Goal: Task Accomplishment & Management: Complete application form

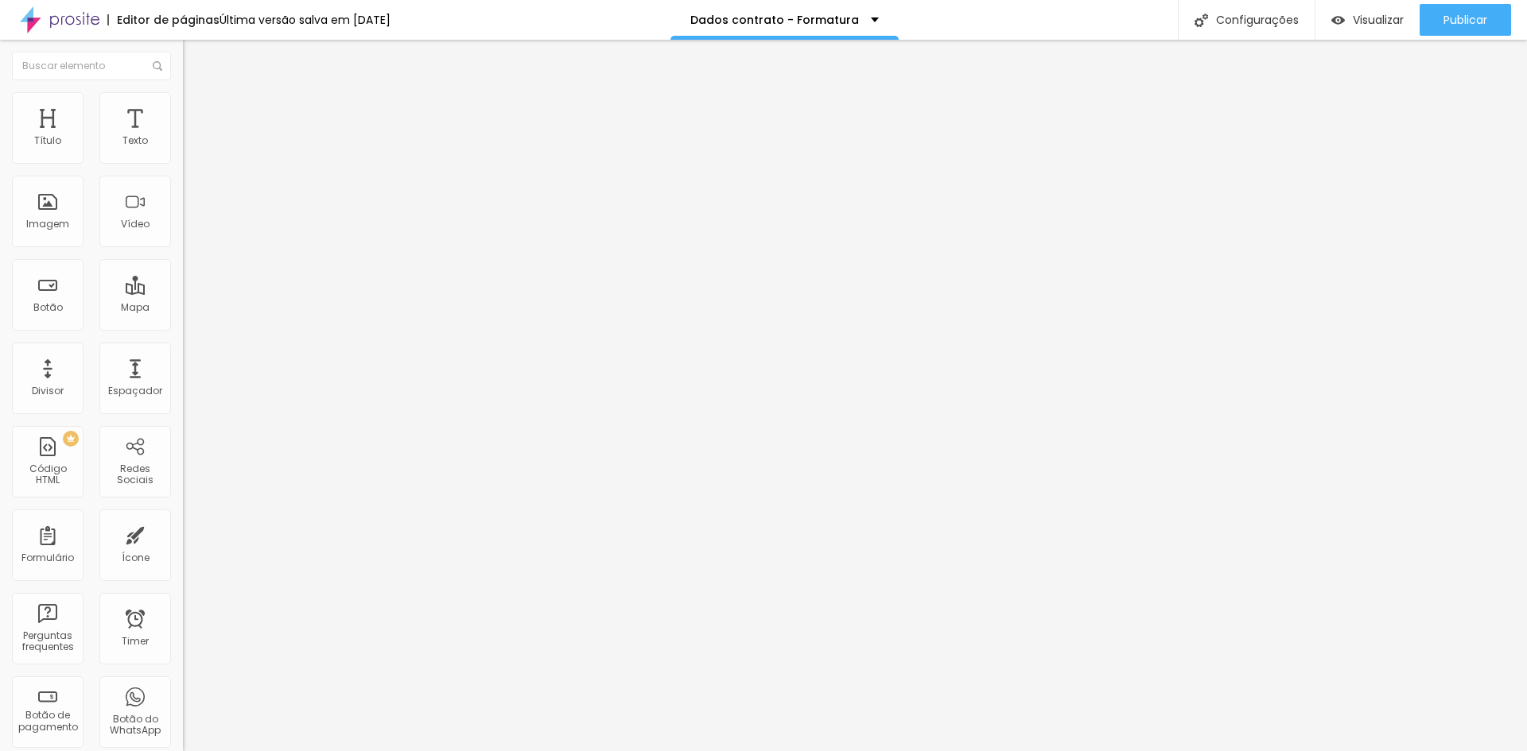
click at [183, 160] on span at bounding box center [188, 167] width 10 height 14
drag, startPoint x: 605, startPoint y: 559, endPoint x: 219, endPoint y: 565, distance: 385.7
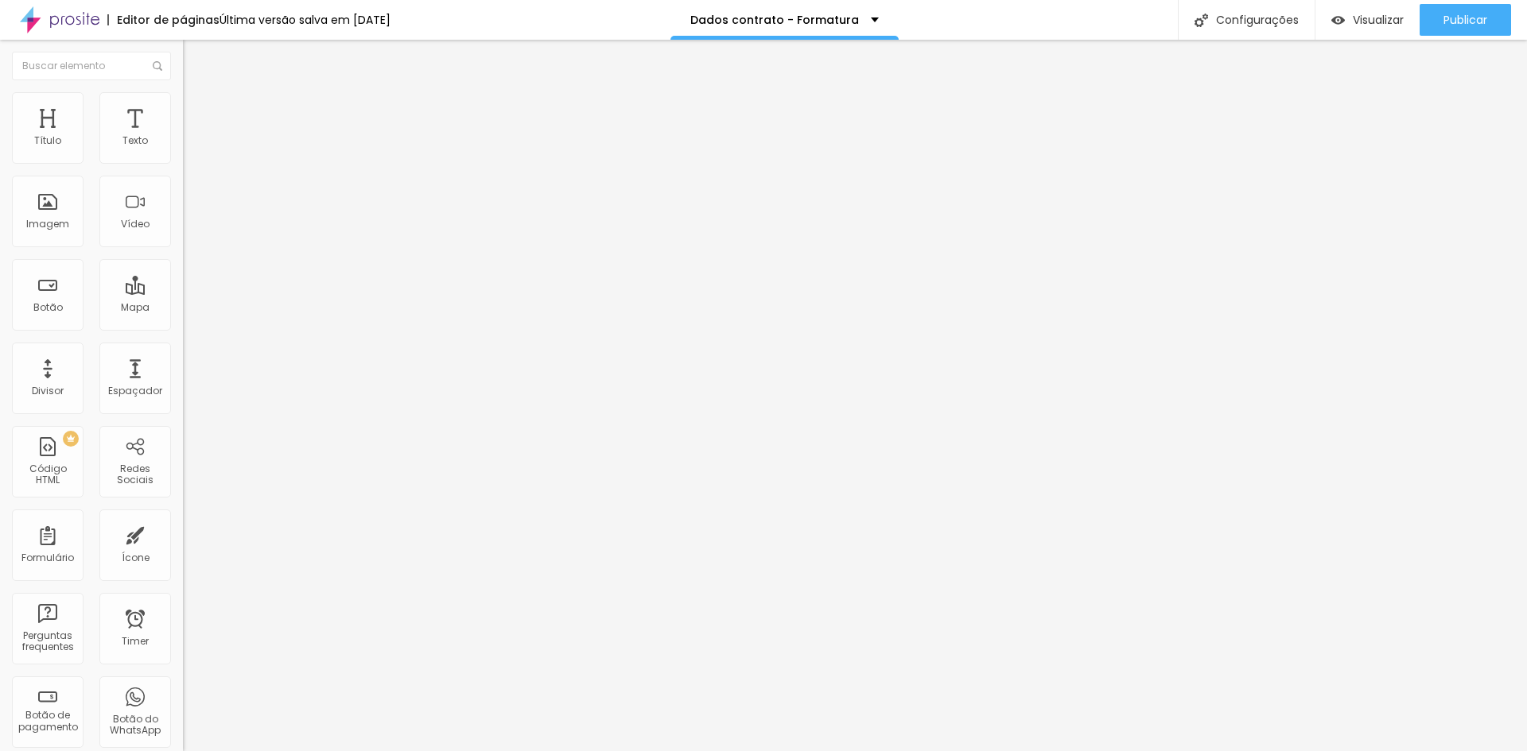
type input "Local da colação de grau (caso tenha contratado)"
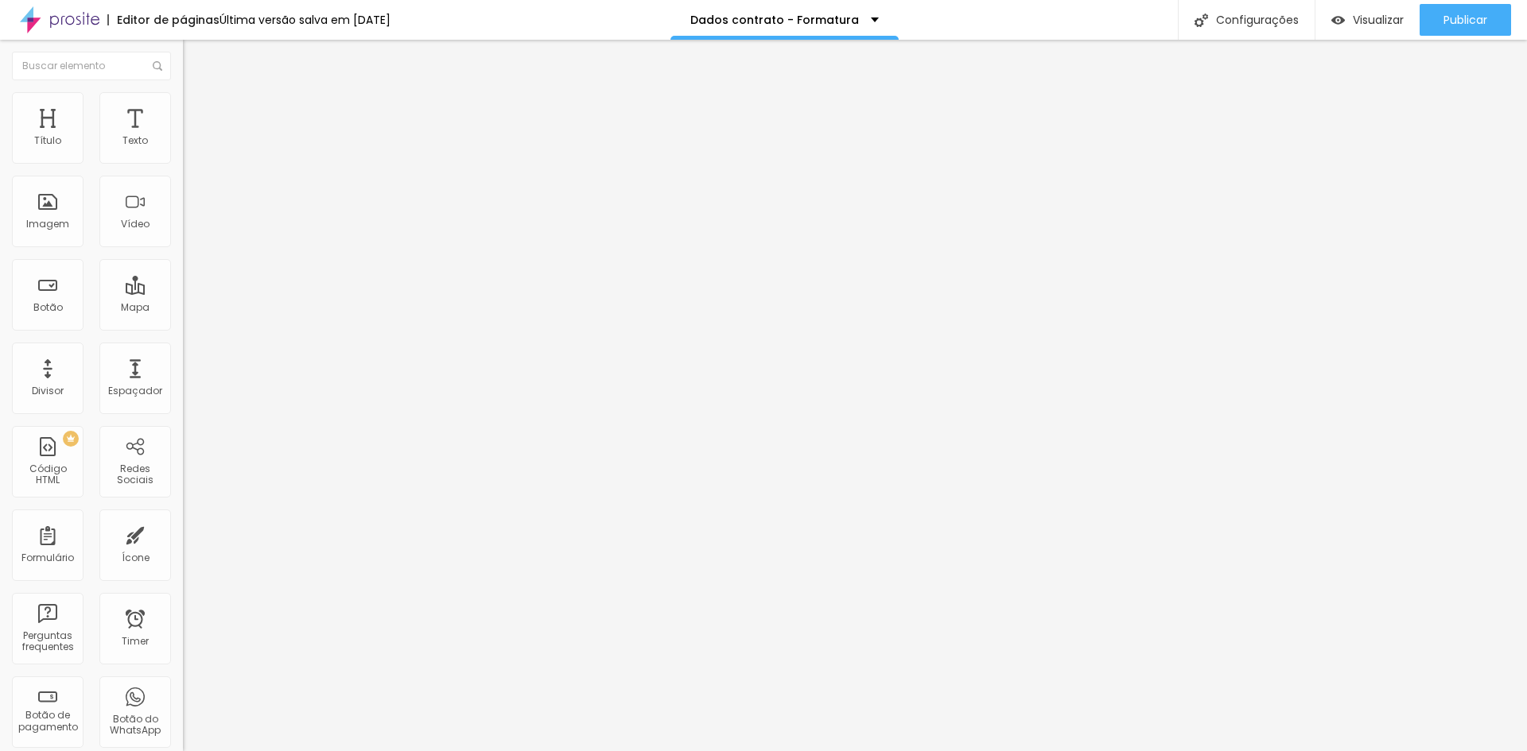
drag, startPoint x: 612, startPoint y: 476, endPoint x: 53, endPoint y: 398, distance: 564.4
paste input "Local da colação de grau (caso tenha contratado)"
type input "Horário da colação de grau (caso tenha contratado)"
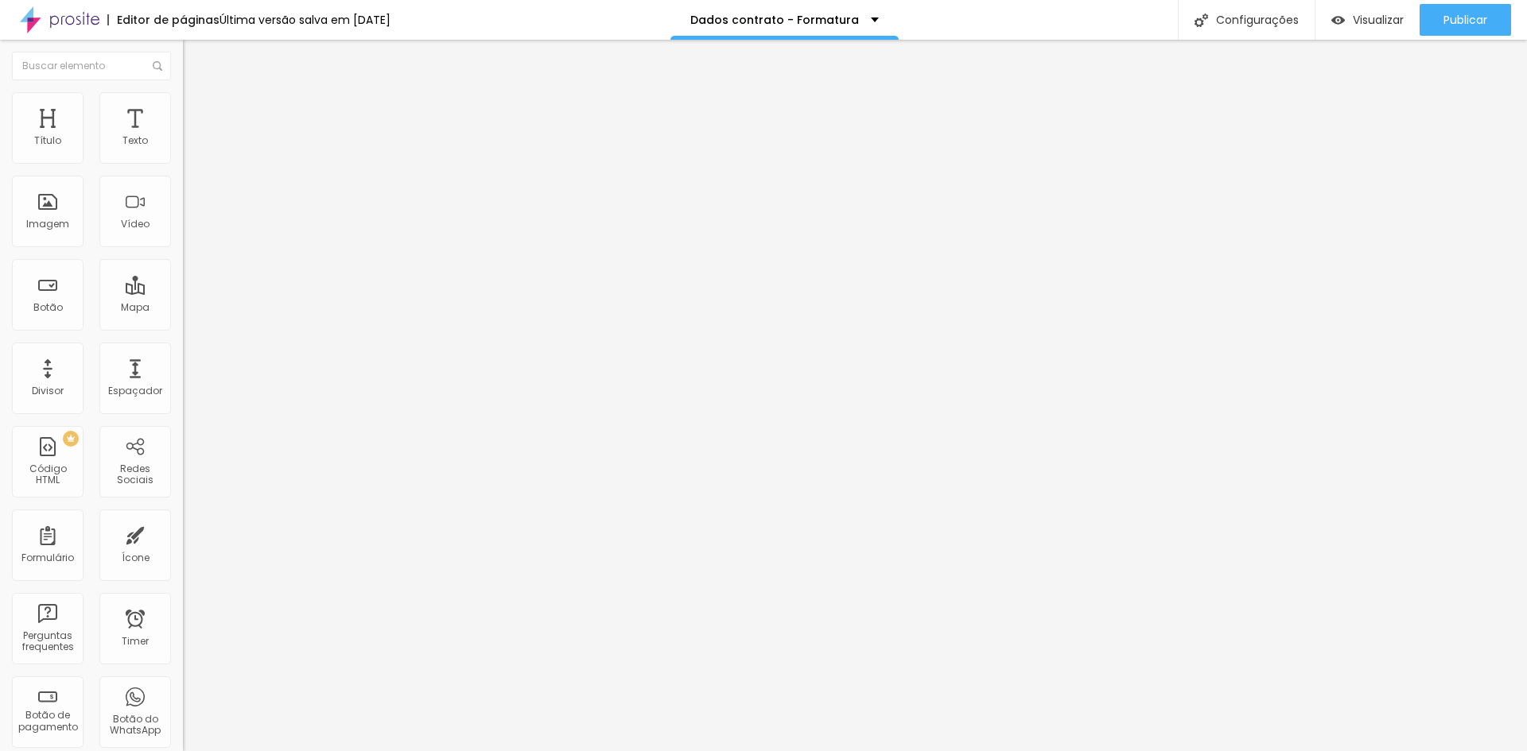
drag, startPoint x: 500, startPoint y: 357, endPoint x: 397, endPoint y: 357, distance: 103.4
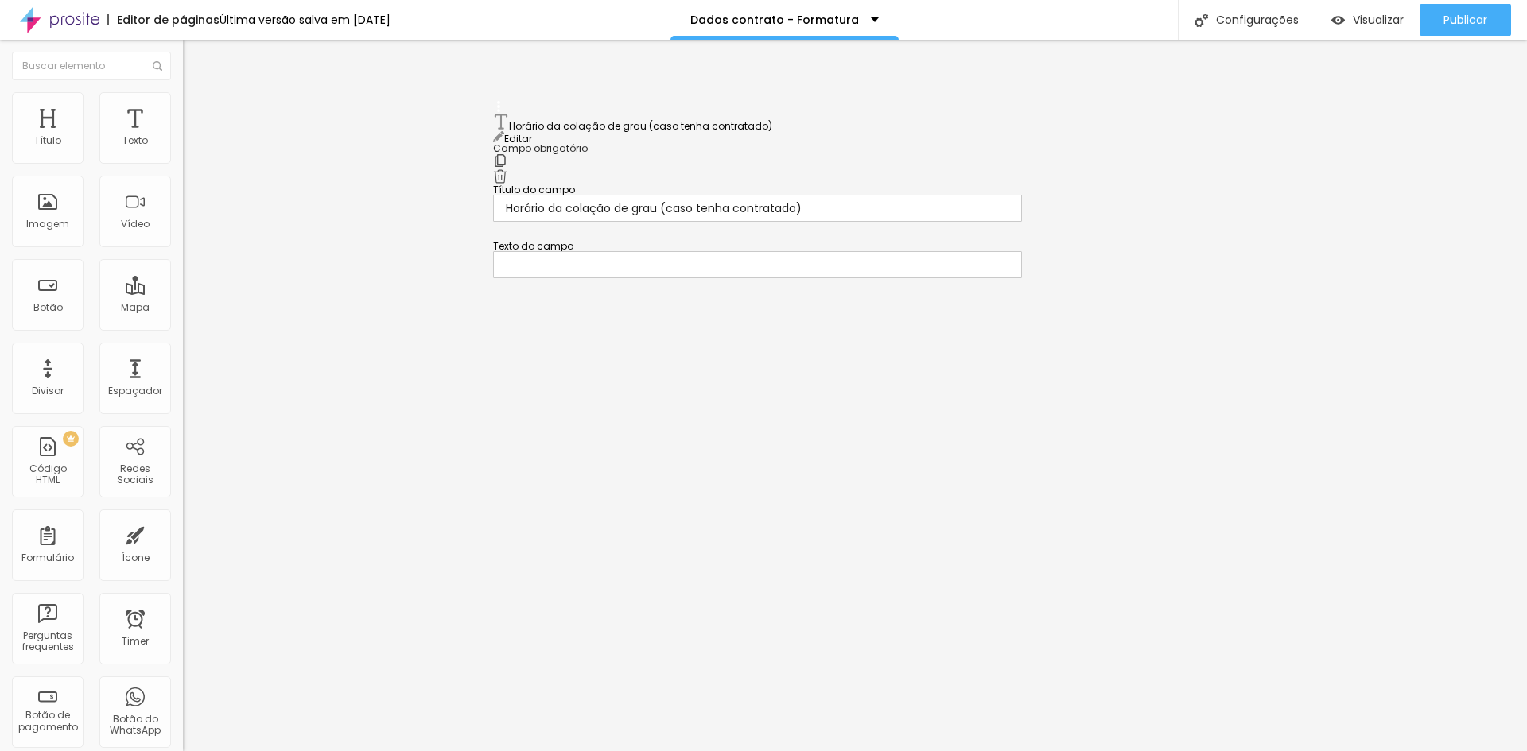
scroll to position [945, 0]
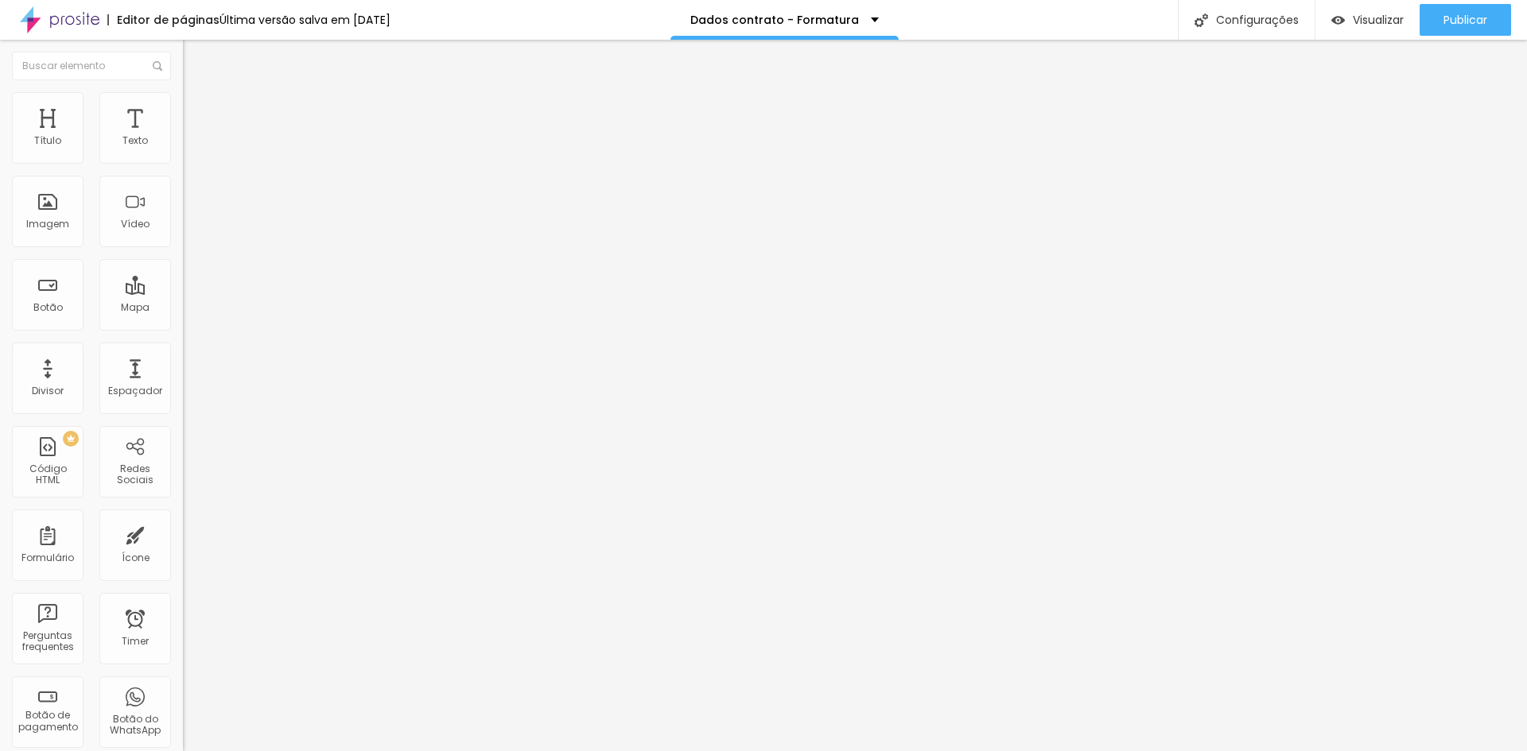
scroll to position [639, 0]
type input "Curso de formação e Instituição"
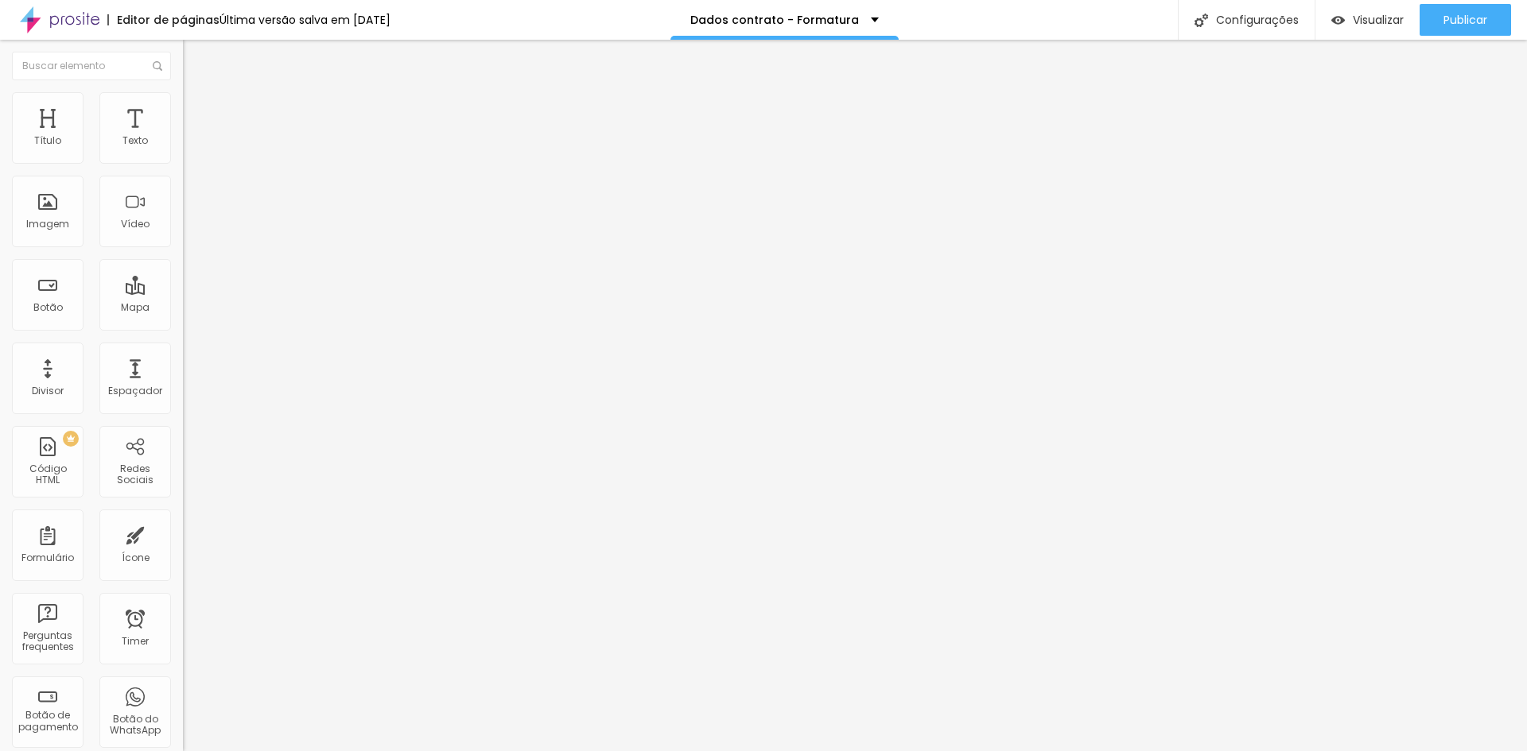
type input "Local e horário da colação de grau (caso tenha contratado)"
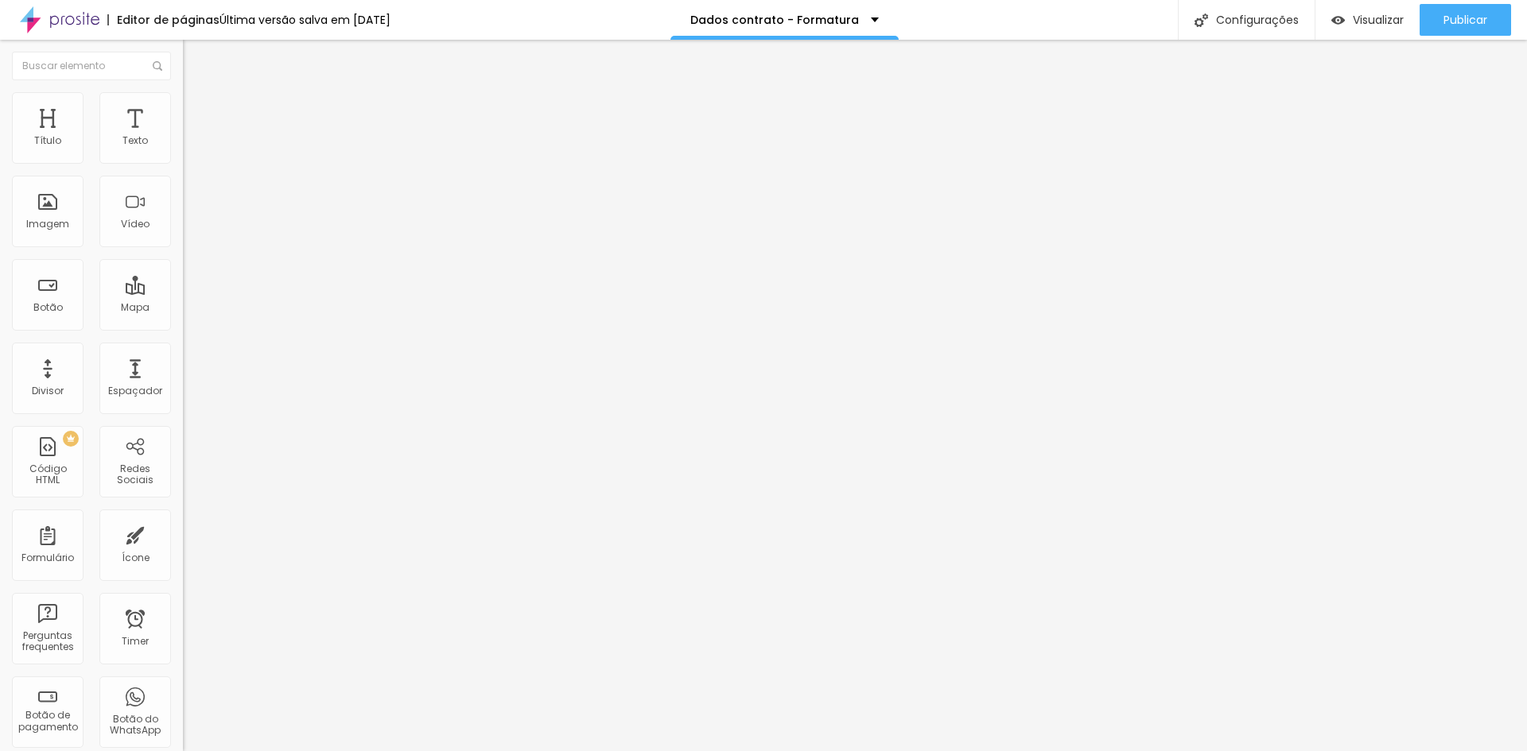
scroll to position [782, 0]
drag, startPoint x: 690, startPoint y: 524, endPoint x: 693, endPoint y: 390, distance: 133.6
drag, startPoint x: 499, startPoint y: 250, endPoint x: 480, endPoint y: 522, distance: 273.4
drag, startPoint x: 500, startPoint y: 247, endPoint x: 482, endPoint y: 520, distance: 274.2
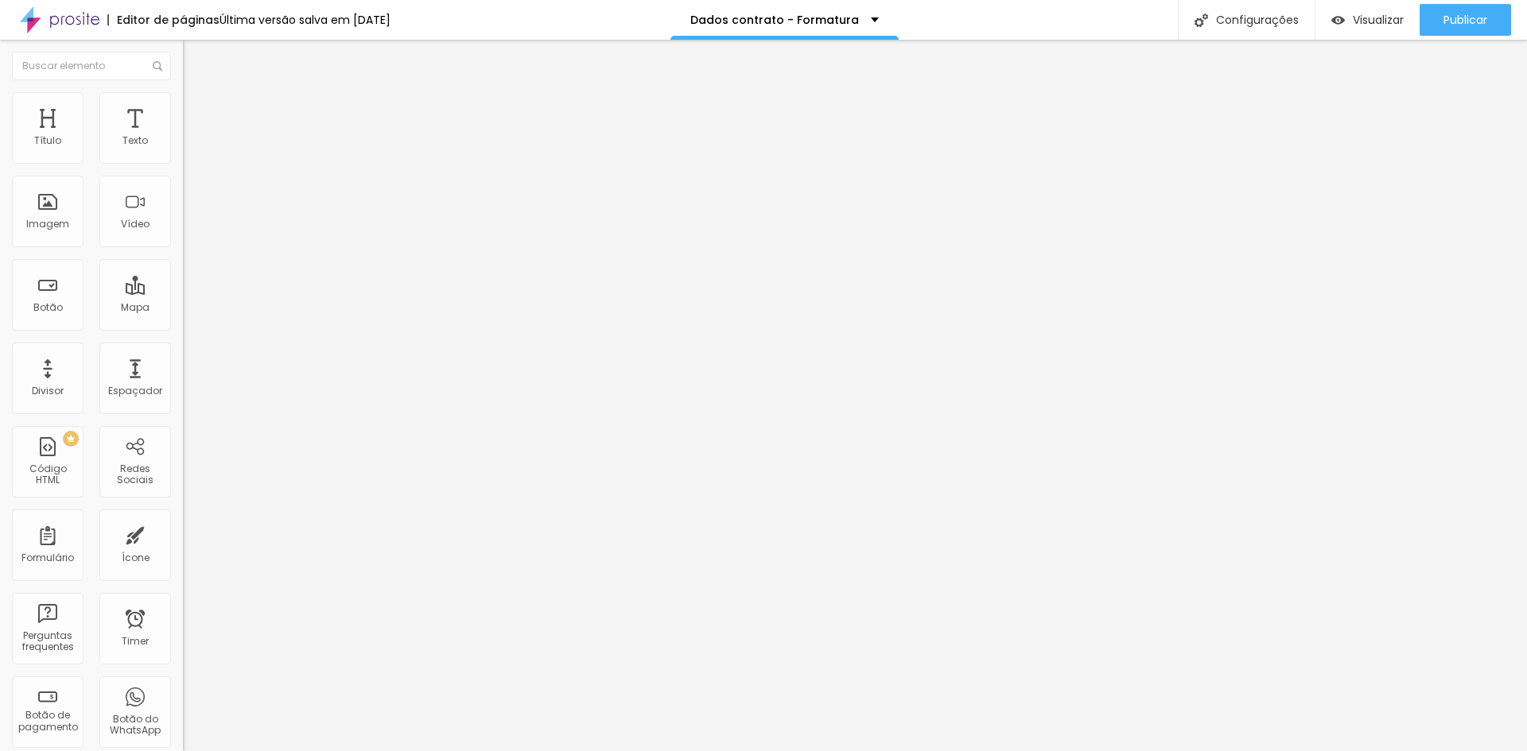
type input "Local e horário do making of no salão, informar local e horário"
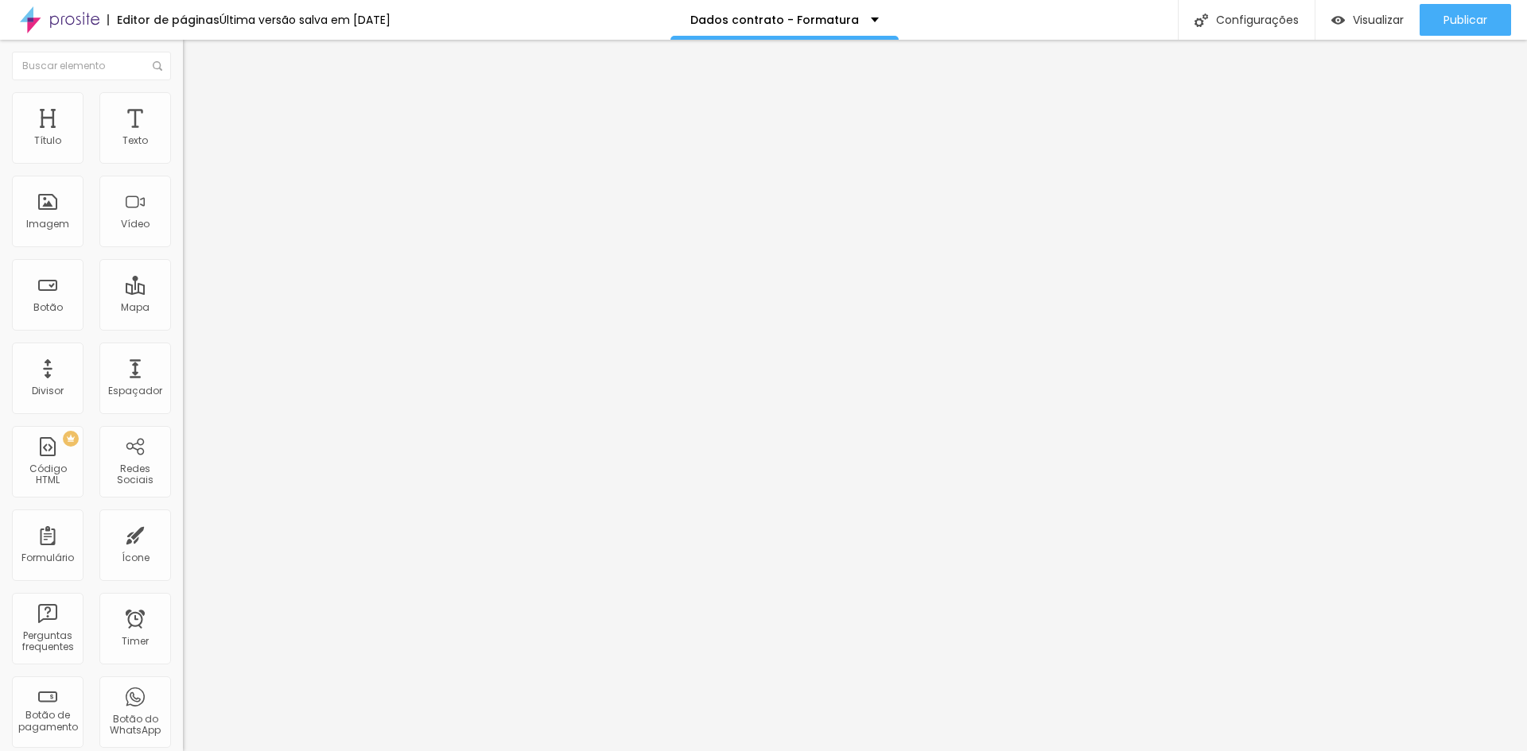
scroll to position [0, 0]
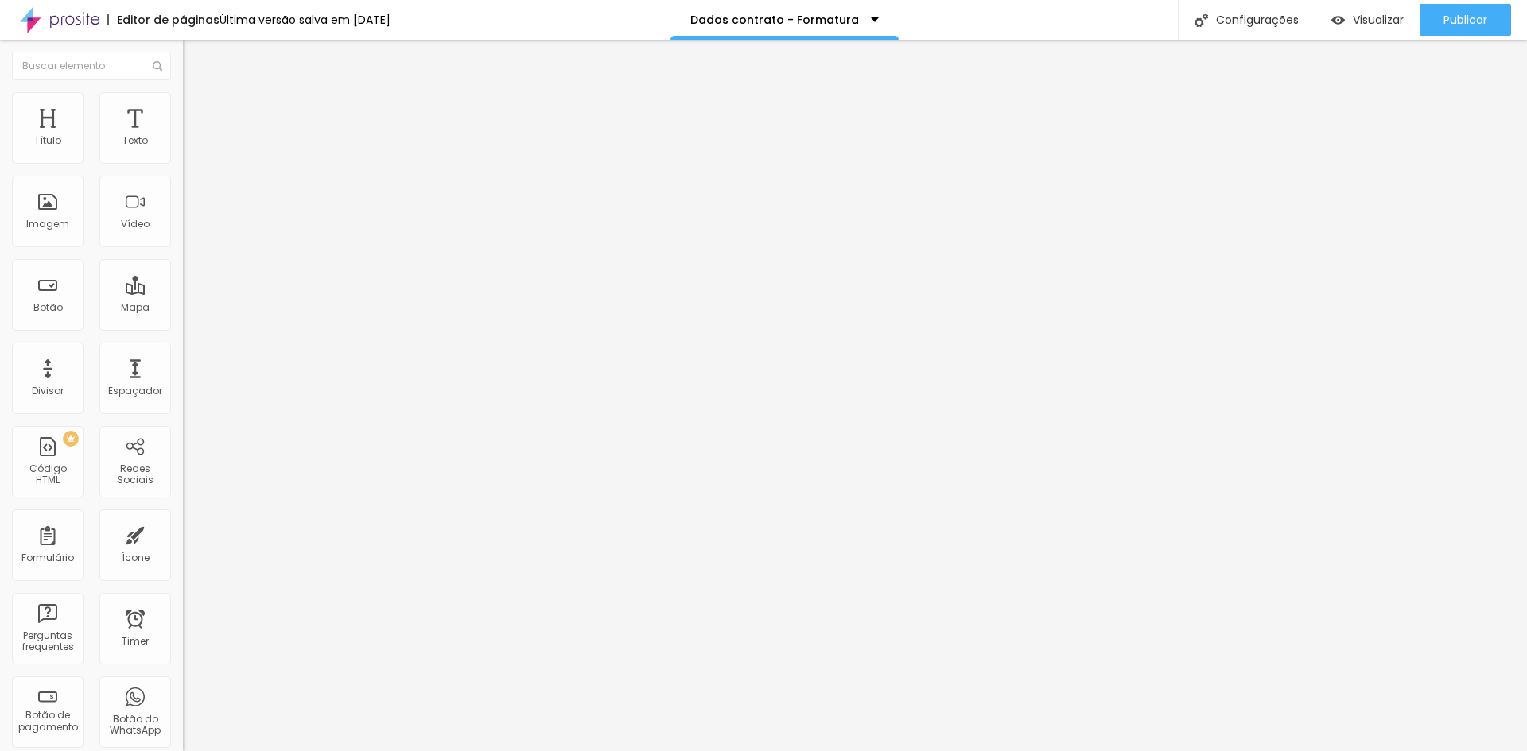
scroll to position [0, 125]
drag, startPoint x: 728, startPoint y: 572, endPoint x: 794, endPoint y: 561, distance: 66.8
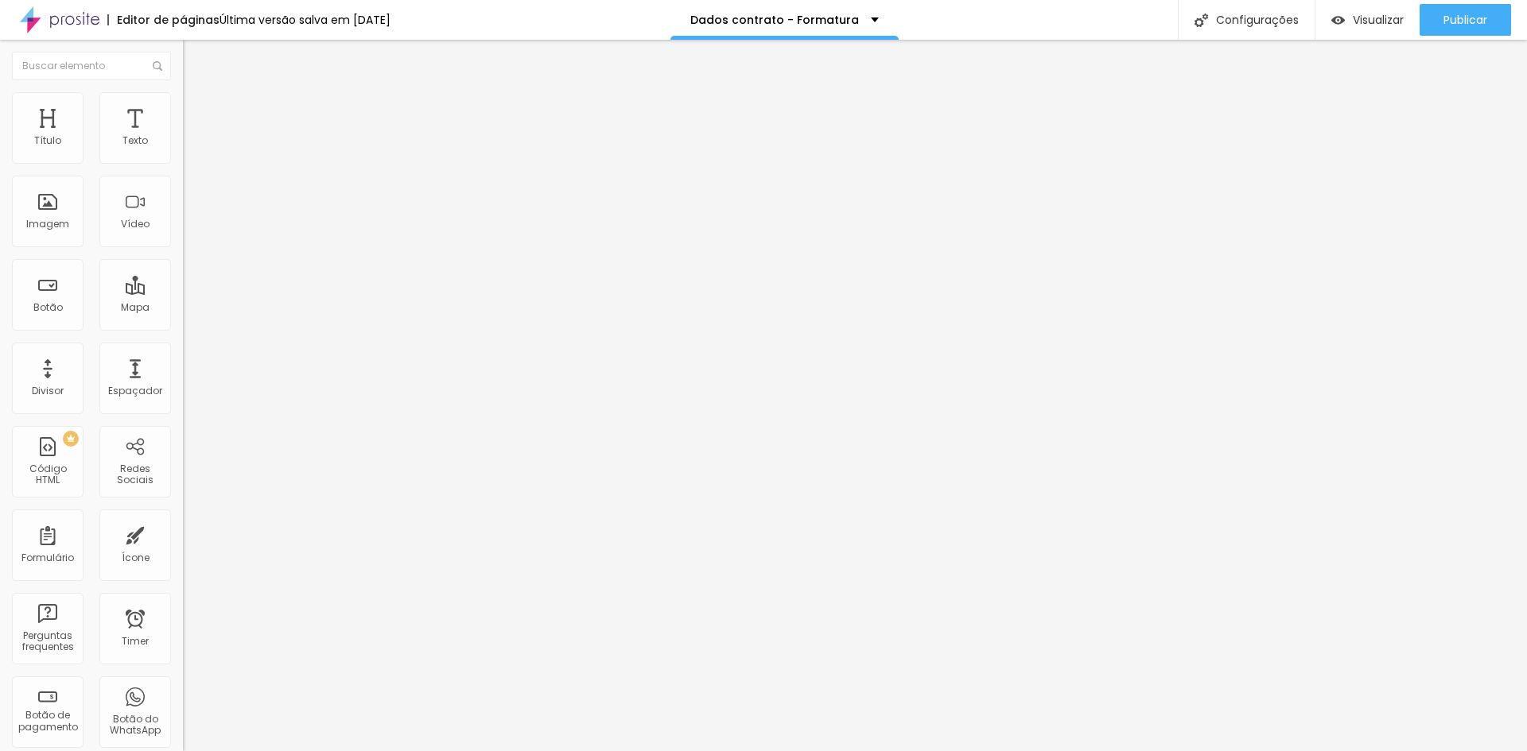
paste input "(caso tenha contratado)"
drag, startPoint x: 634, startPoint y: 483, endPoint x: 737, endPoint y: 476, distance: 103.7
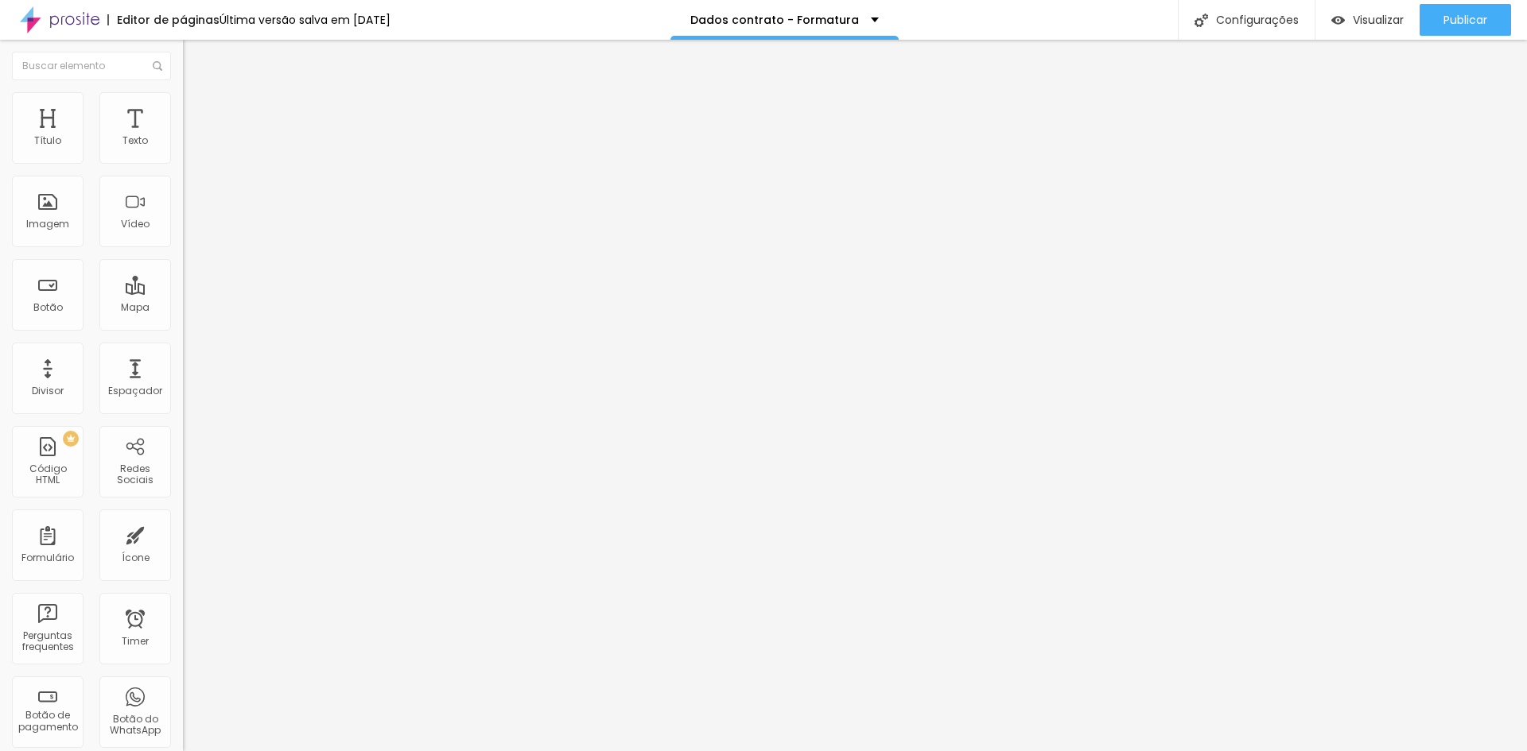
scroll to position [0, 283]
type input "Local e horário do making of no salão (caso tenha contratado) - Consulte valor …"
drag, startPoint x: 495, startPoint y: 371, endPoint x: 503, endPoint y: 219, distance: 152.1
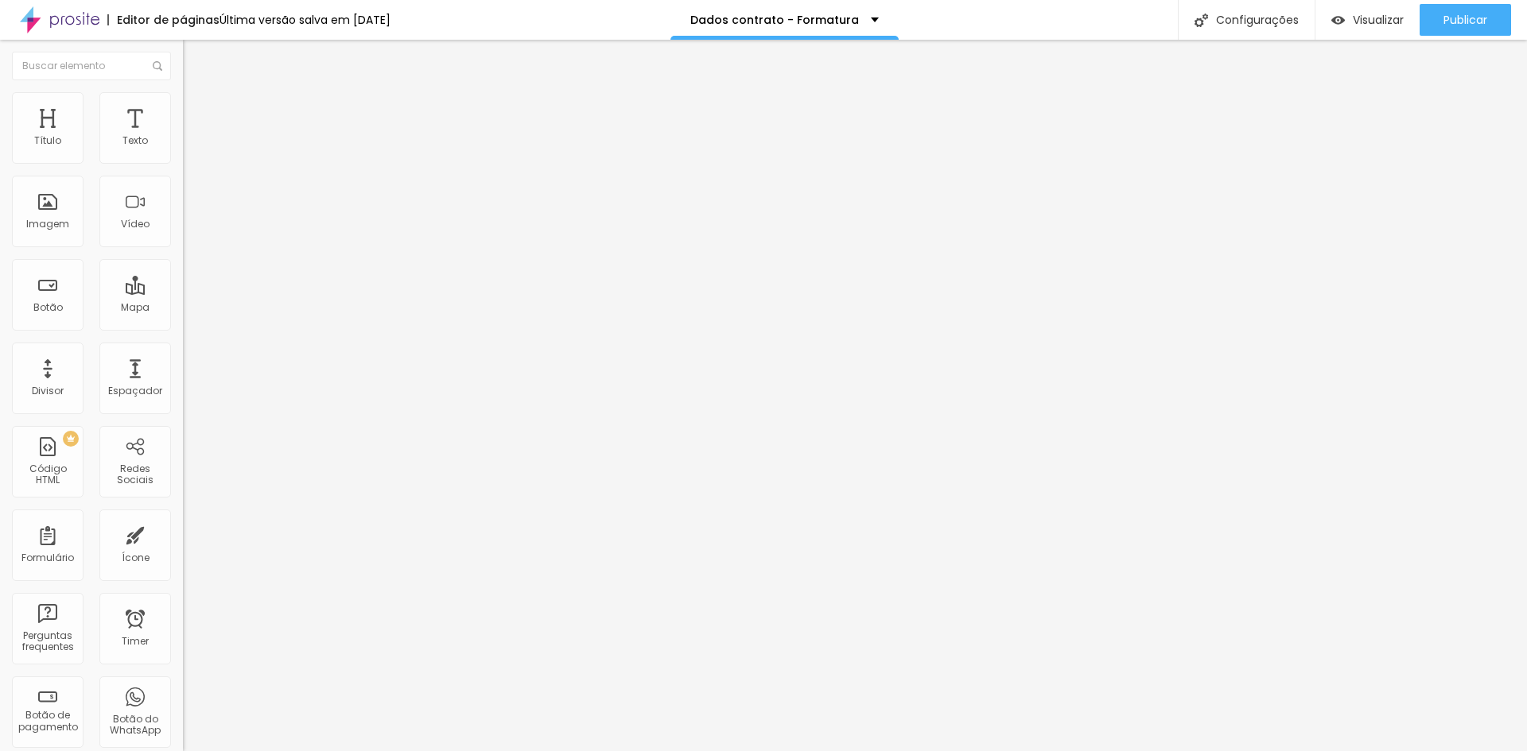
type input "Local e horário da recepção dos convidados"
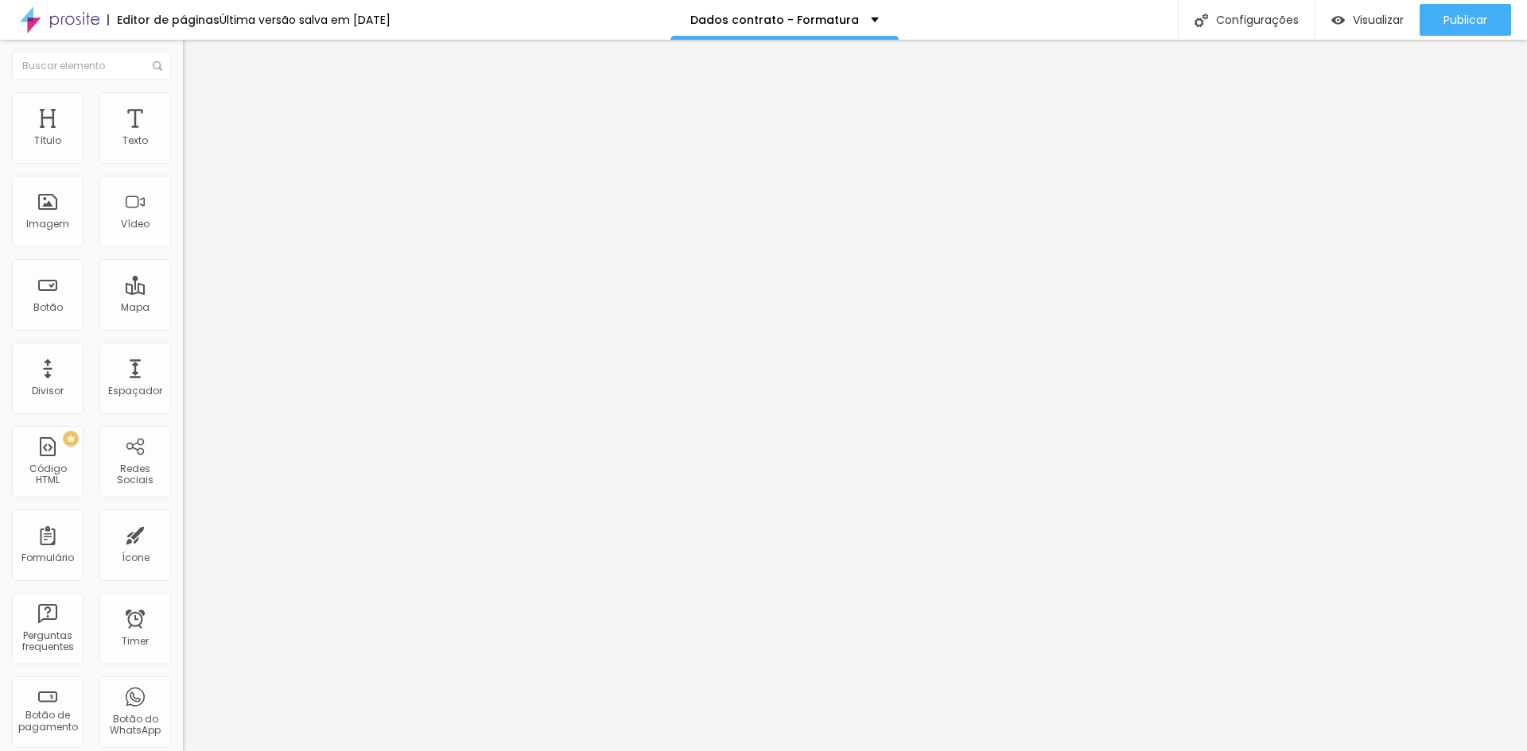
click at [183, 161] on img at bounding box center [188, 166] width 10 height 10
